Goal: Task Accomplishment & Management: Complete application form

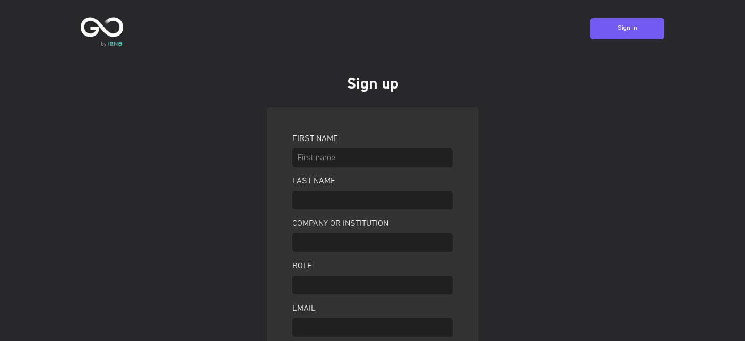
click at [384, 160] on input "text" at bounding box center [372, 158] width 160 height 19
type input "[PERSON_NAME]"
type input "KU [GEOGRAPHIC_DATA]"
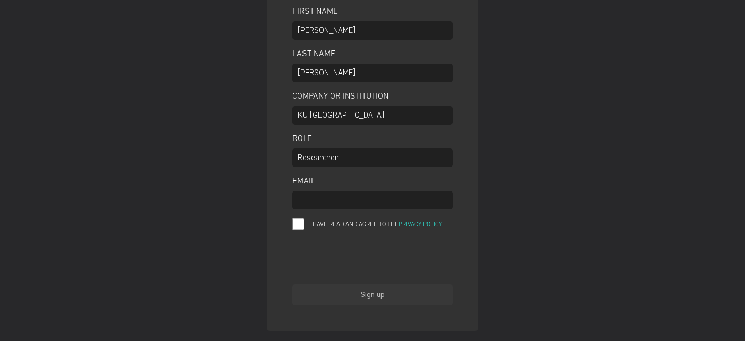
click at [324, 157] on input "Researcher" at bounding box center [372, 158] width 160 height 19
type input "Researcher"
click at [327, 201] on input "Email" at bounding box center [372, 200] width 160 height 19
type input "[PERSON_NAME][EMAIL_ADDRESS][PERSON_NAME][DOMAIN_NAME]"
click at [297, 221] on input "I have read and agree to the Privacy Policy" at bounding box center [298, 224] width 12 height 13
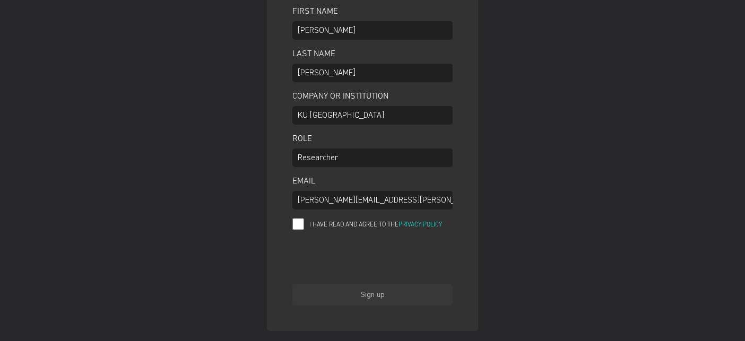
checkbox input "true"
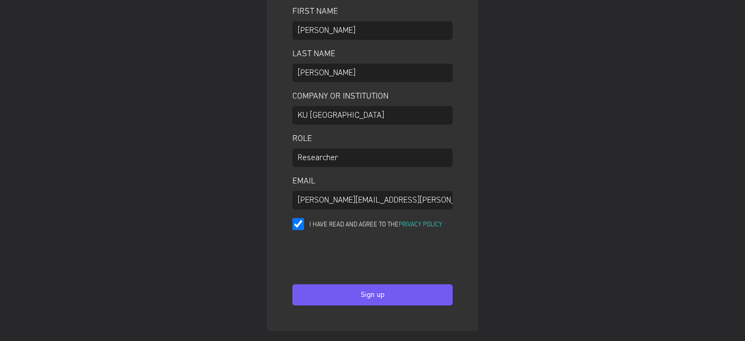
click at [384, 296] on div "Sign up" at bounding box center [373, 295] width 40 height 24
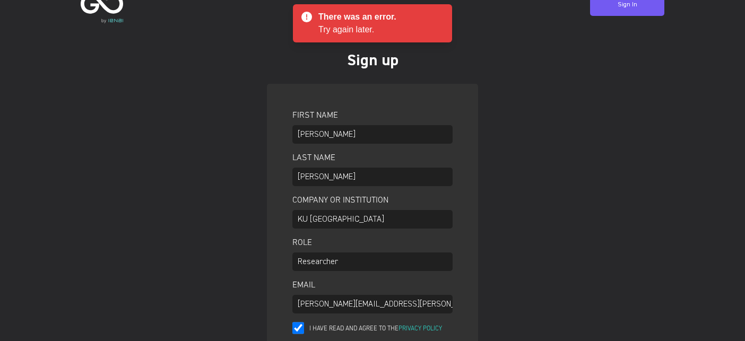
scroll to position [0, 0]
